Goal: Entertainment & Leisure: Consume media (video, audio)

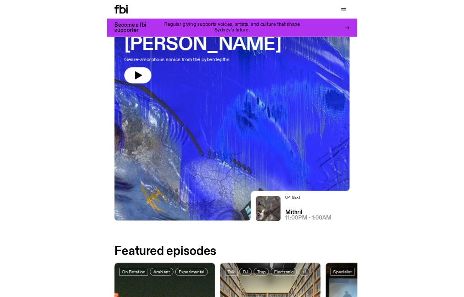
scroll to position [94, 0]
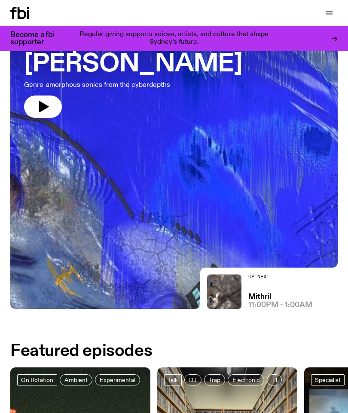
click at [47, 111] on icon "button" at bounding box center [43, 107] width 14 height 14
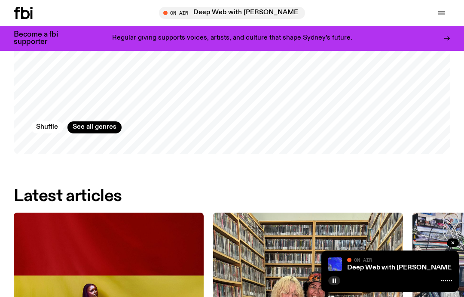
scroll to position [720, 0]
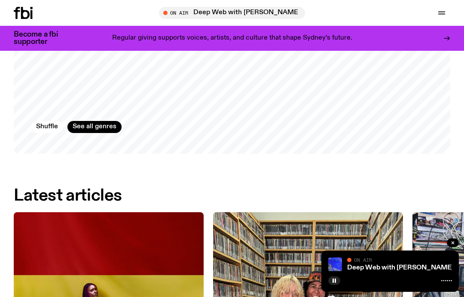
click at [92, 124] on link "See all genres" at bounding box center [94, 127] width 54 height 12
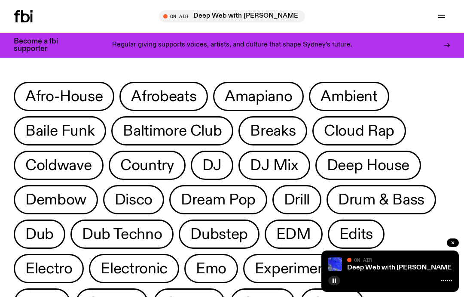
click at [348, 18] on icon "button" at bounding box center [442, 16] width 10 height 10
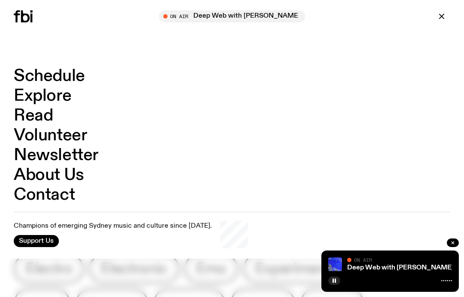
click at [40, 75] on link "Schedule" at bounding box center [49, 76] width 71 height 16
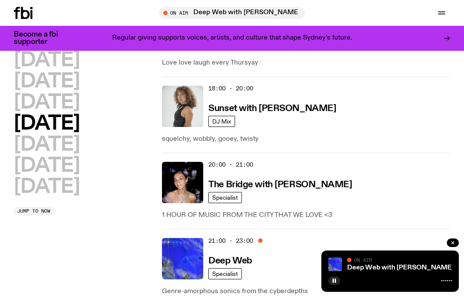
scroll to position [474, 0]
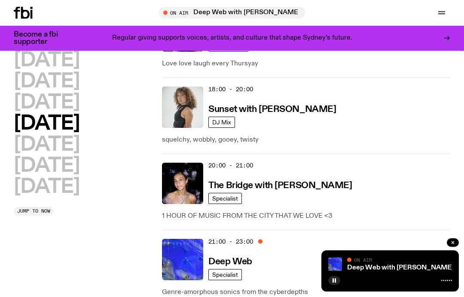
click at [314, 202] on div "20:00 - 21:00 The Bridge with [PERSON_NAME]" at bounding box center [329, 183] width 242 height 41
click at [185, 189] on img at bounding box center [182, 182] width 41 height 41
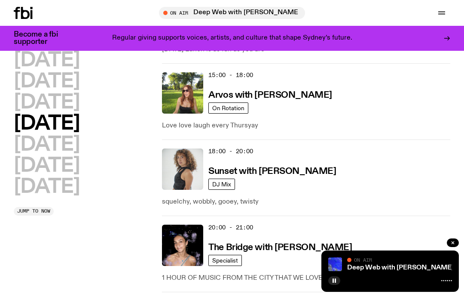
scroll to position [412, 0]
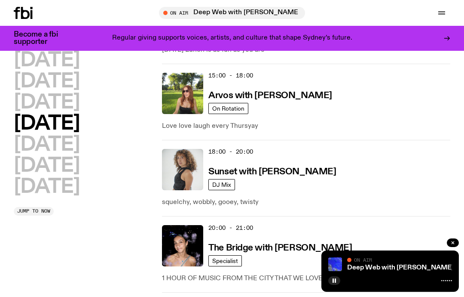
click at [276, 189] on div "18:00 - 20:00 Sunset with [PERSON_NAME]" at bounding box center [329, 169] width 242 height 41
click at [278, 174] on h3 "Sunset with [PERSON_NAME]" at bounding box center [272, 171] width 128 height 9
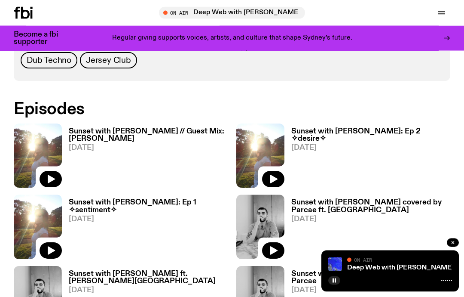
scroll to position [461, 0]
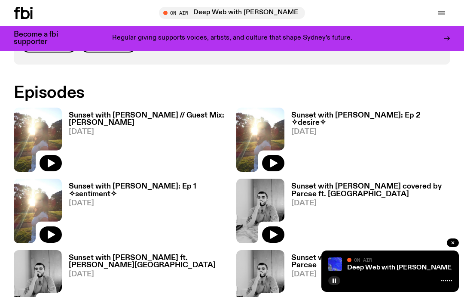
click at [52, 155] on button "button" at bounding box center [51, 163] width 22 height 16
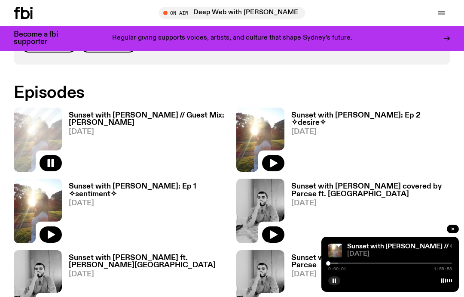
click at [329, 257] on img at bounding box center [335, 250] width 14 height 14
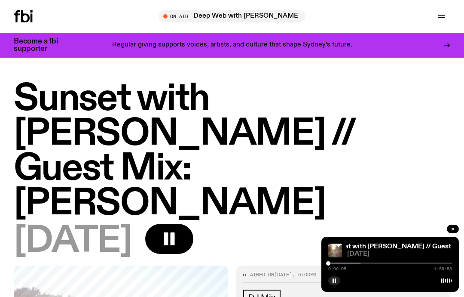
click at [348, 276] on div at bounding box center [390, 279] width 124 height 10
click at [348, 263] on div at bounding box center [299, 263] width 124 height 2
click at [348, 262] on div at bounding box center [334, 263] width 124 height 2
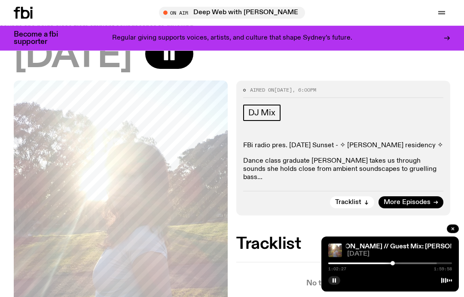
scroll to position [176, 0]
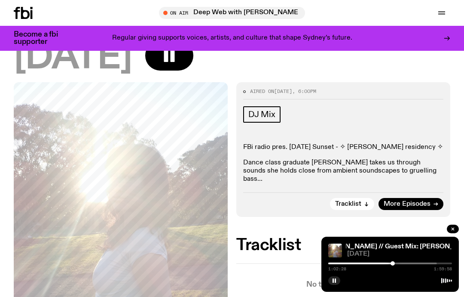
click at [348, 201] on span "Tracklist" at bounding box center [348, 204] width 26 height 6
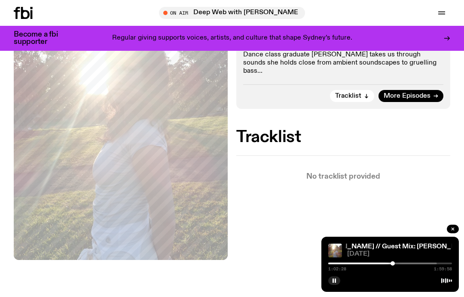
scroll to position [284, 0]
click at [348, 262] on div at bounding box center [393, 263] width 4 height 4
click at [348, 264] on div at bounding box center [400, 263] width 4 height 4
click at [348, 258] on div "Sunset with [PERSON_NAME] // Guest Mix: [PERSON_NAME] with [PERSON_NAME] // Gue…" at bounding box center [390, 263] width 138 height 55
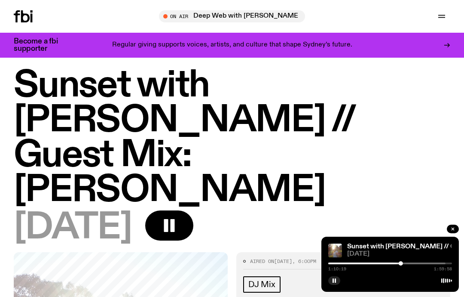
scroll to position [0, 0]
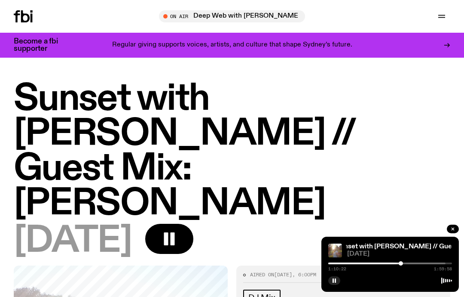
click at [348, 14] on icon "button" at bounding box center [442, 16] width 10 height 10
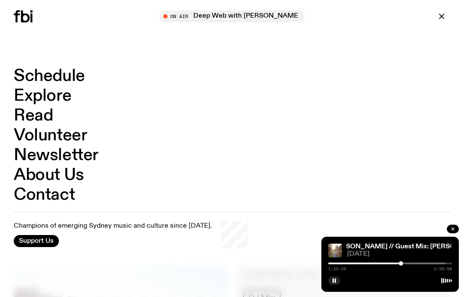
click at [230, 274] on div at bounding box center [232, 148] width 464 height 297
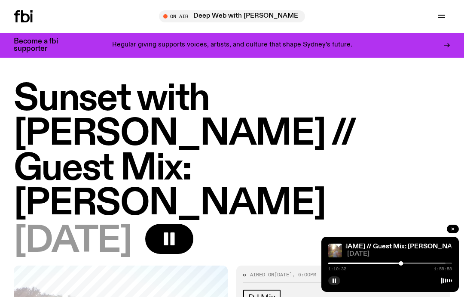
click at [348, 264] on div at bounding box center [401, 263] width 4 height 4
click at [348, 262] on div at bounding box center [401, 263] width 4 height 4
click at [348, 260] on div "Sunset with [PERSON_NAME] // Guest Mix: [PERSON_NAME] with [PERSON_NAME] // Gue…" at bounding box center [390, 263] width 138 height 55
click at [348, 259] on div "Sunset with [PERSON_NAME] // Guest Mix: [PERSON_NAME] with [PERSON_NAME] // Gue…" at bounding box center [390, 263] width 138 height 55
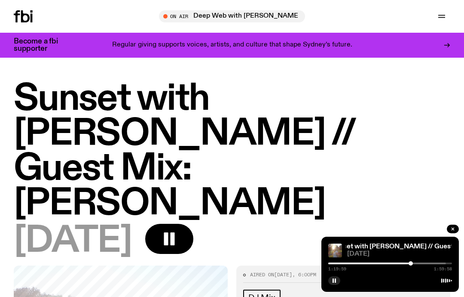
click at [348, 263] on div at bounding box center [349, 263] width 124 height 2
click at [348, 263] on div at bounding box center [346, 263] width 124 height 2
click at [348, 263] on div at bounding box center [350, 263] width 124 height 2
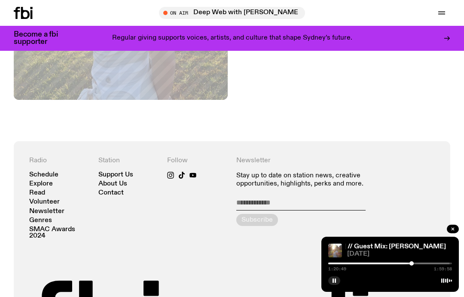
scroll to position [473, 0]
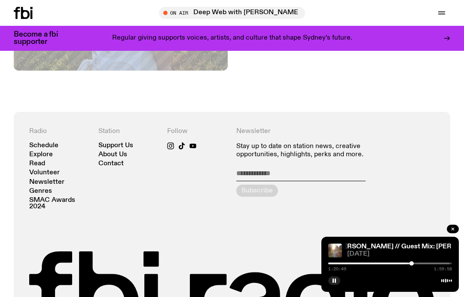
click at [348, 265] on div at bounding box center [412, 263] width 4 height 4
click at [348, 264] on div at bounding box center [390, 263] width 124 height 2
click at [348, 265] on div at bounding box center [417, 263] width 4 height 4
click at [348, 264] on div at bounding box center [357, 263] width 124 height 2
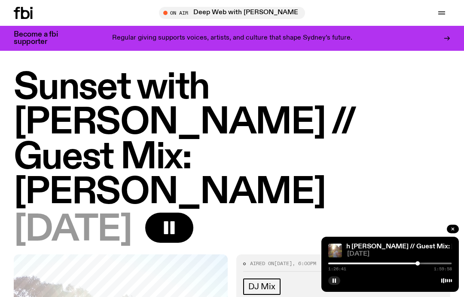
scroll to position [0, 0]
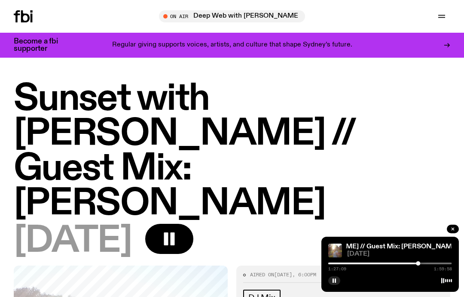
click at [348, 263] on div at bounding box center [356, 263] width 124 height 2
click at [348, 262] on div at bounding box center [390, 263] width 124 height 2
click at [348, 263] on div at bounding box center [352, 263] width 124 height 2
click at [348, 262] on div at bounding box center [390, 263] width 124 height 2
click at [348, 263] on div at bounding box center [386, 263] width 124 height 2
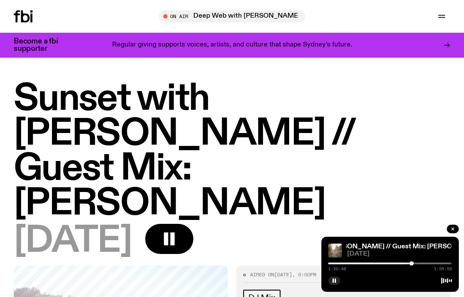
click at [348, 231] on button "button" at bounding box center [453, 228] width 12 height 9
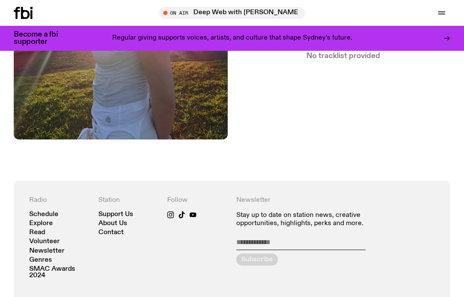
scroll to position [425, 0]
